Goal: Transaction & Acquisition: Purchase product/service

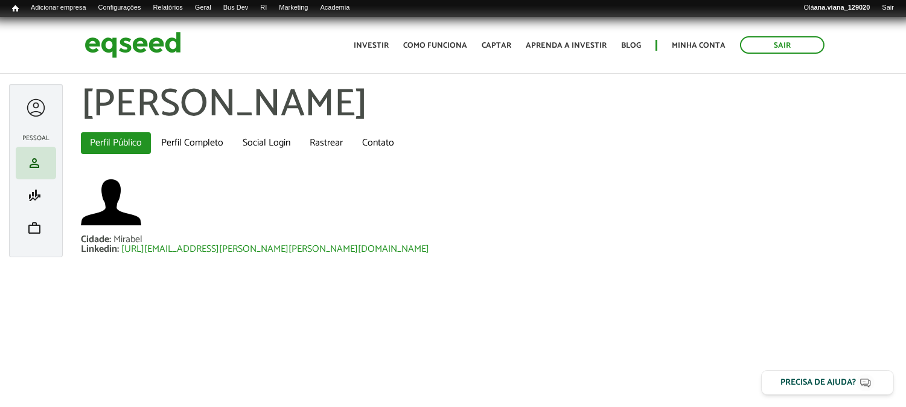
click at [364, 234] on div at bounding box center [489, 203] width 816 height 63
click at [37, 230] on span "work" at bounding box center [34, 228] width 14 height 14
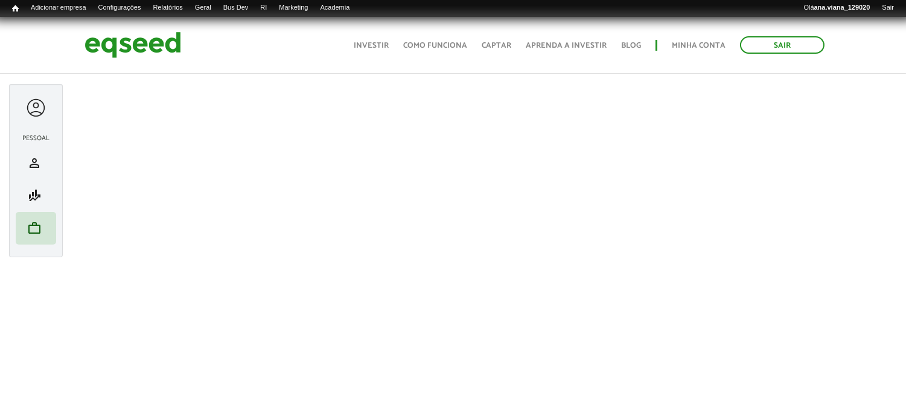
scroll to position [204, 0]
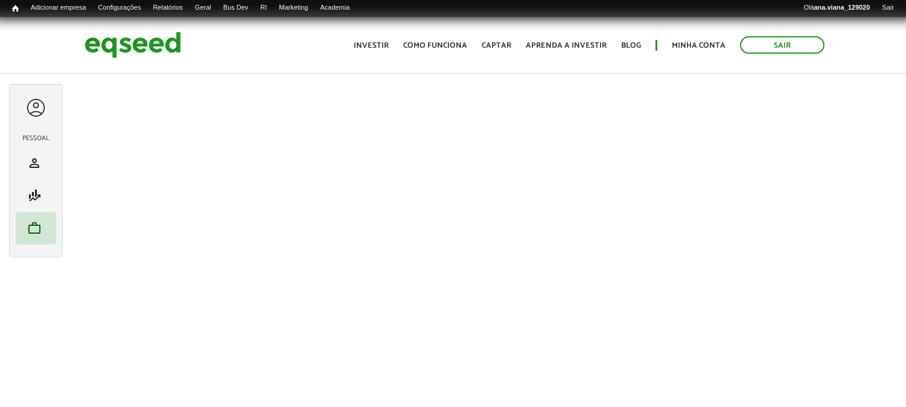
drag, startPoint x: 46, startPoint y: 316, endPoint x: 611, endPoint y: -82, distance: 690.6
click at [611, 0] on html "Sair Toggle navigation Toggle navigation Início Investir Como funciona" at bounding box center [453, 203] width 906 height 407
